Goal: Communication & Community: Answer question/provide support

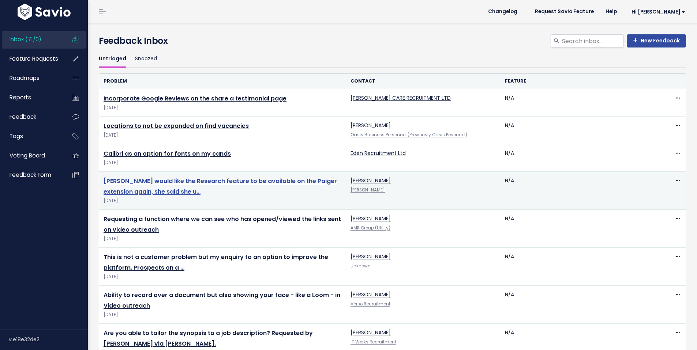
click at [230, 181] on link "[PERSON_NAME] would like the Research feature to be available on the Paiger ext…" at bounding box center [219, 186] width 233 height 19
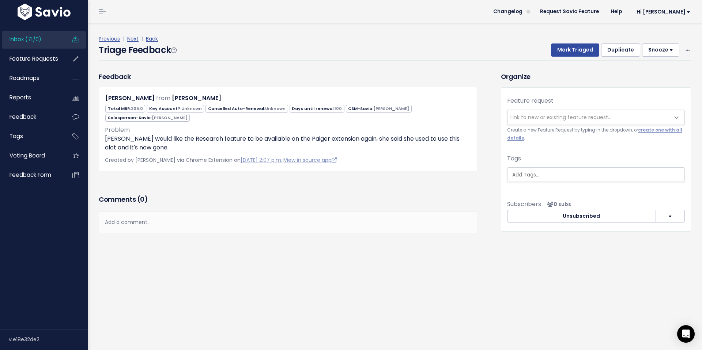
click at [142, 212] on div "Add a comment..." at bounding box center [288, 223] width 379 height 22
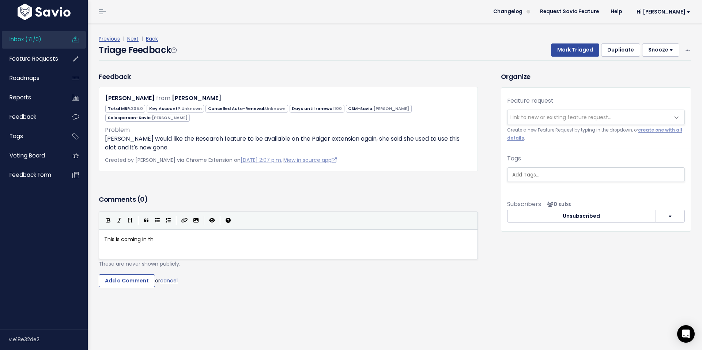
scroll to position [3, 53]
type textarea "This is coming in the release for Chrome Extension FYI."
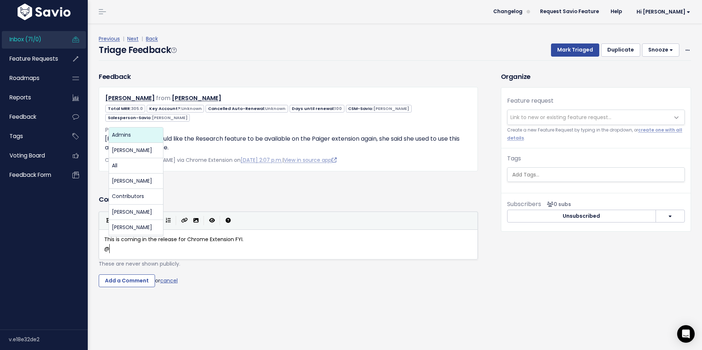
scroll to position [3, 11]
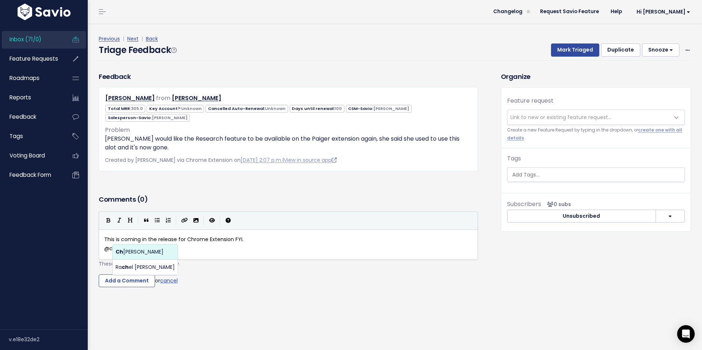
type textarea "@chloe@paiger.co"
click at [136, 252] on body "Inbox (71/0) Feature Requests Roadmaps ×" at bounding box center [351, 175] width 702 height 350
click at [274, 235] on pre "This is coming in the release for Chrome Extension FYI." at bounding box center [291, 239] width 377 height 9
type textarea "Mentioned in Product day - b"
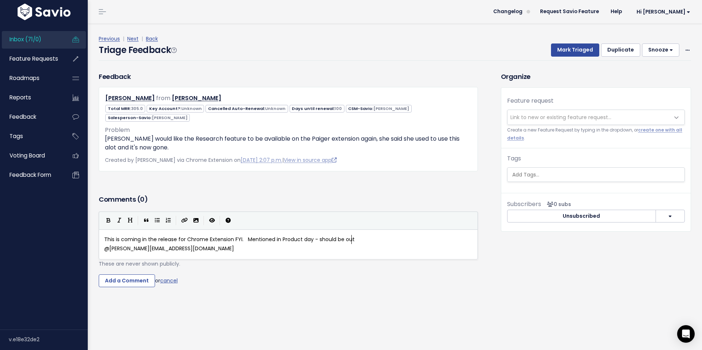
scroll to position [3, 36]
type textarea "should be out next week."
click at [327, 236] on span "This is coming in the release for Chrome Extension FYI. Mentioned in Product da…" at bounding box center [245, 239] width 282 height 7
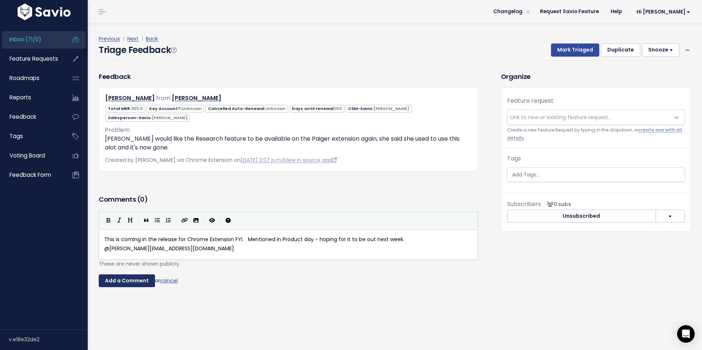
type textarea "hoping for it to"
click at [134, 275] on input "Add a Comment" at bounding box center [127, 281] width 56 height 13
